Goal: Information Seeking & Learning: Find specific page/section

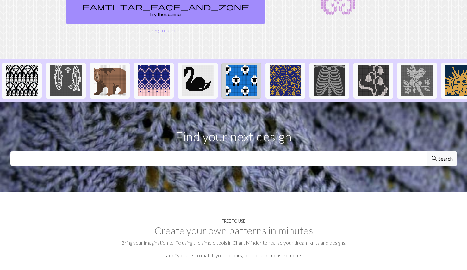
scroll to position [77, 0]
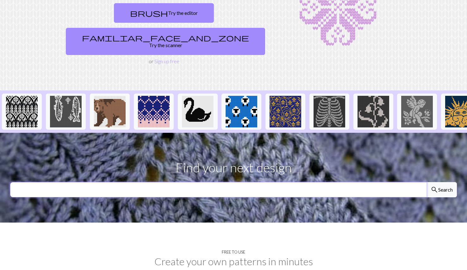
click at [262, 182] on input "text" at bounding box center [218, 189] width 417 height 15
type input "tiger"
click at [427, 182] on button "search Search" at bounding box center [442, 189] width 30 height 15
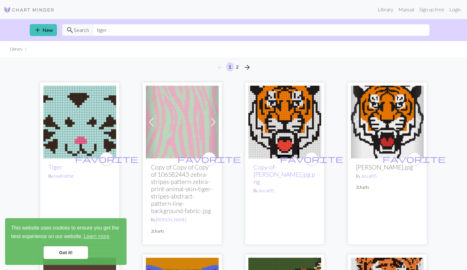
click at [72, 252] on link "Got it!" at bounding box center [66, 253] width 44 height 13
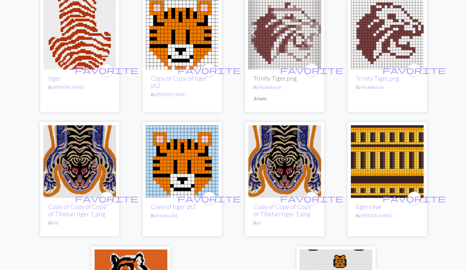
scroll to position [1637, 0]
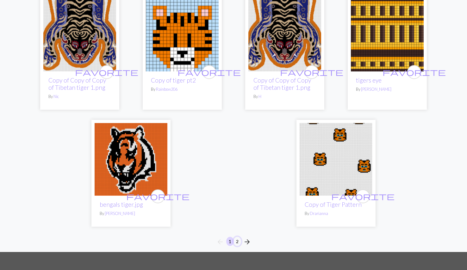
click at [235, 243] on button "2" at bounding box center [238, 241] width 8 height 9
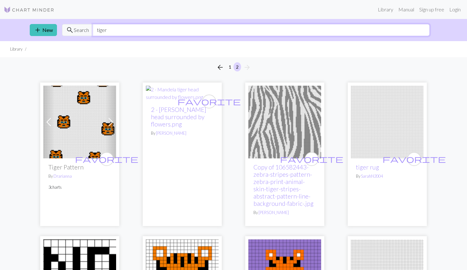
drag, startPoint x: 139, startPoint y: 31, endPoint x: 92, endPoint y: 23, distance: 47.5
click at [92, 23] on div "add New search Search tiger" at bounding box center [234, 30] width 418 height 22
type input "princeton"
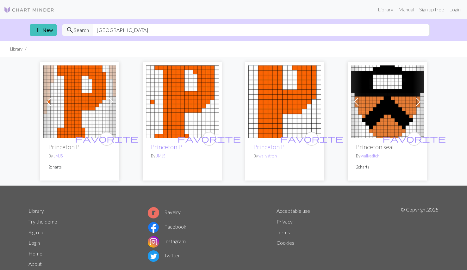
click at [279, 102] on img at bounding box center [284, 102] width 73 height 73
